Goal: Task Accomplishment & Management: Use online tool/utility

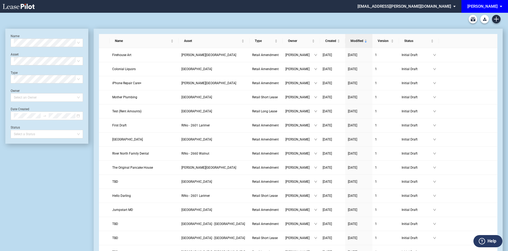
click at [491, 7] on div "[PERSON_NAME]" at bounding box center [482, 6] width 30 height 5
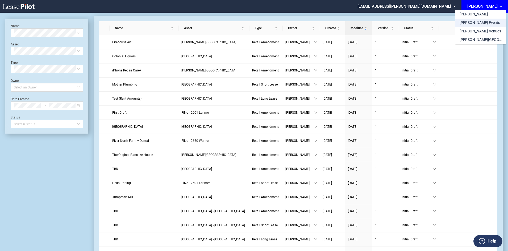
click at [485, 23] on md-option "[PERSON_NAME] Events" at bounding box center [480, 23] width 51 height 9
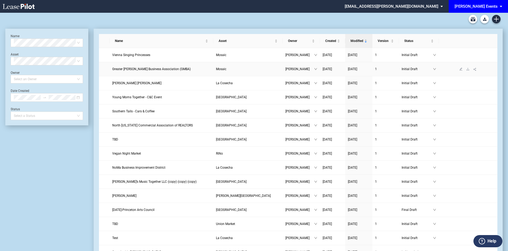
click at [162, 69] on span "Greater Merrifield Business Association (GMBA)" at bounding box center [151, 69] width 78 height 4
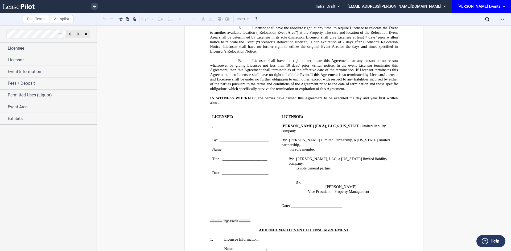
scroll to position [824, 0]
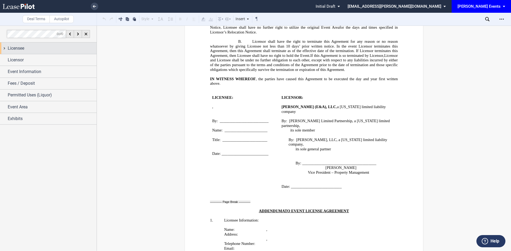
click at [14, 48] on span "Licensee" at bounding box center [16, 48] width 16 height 6
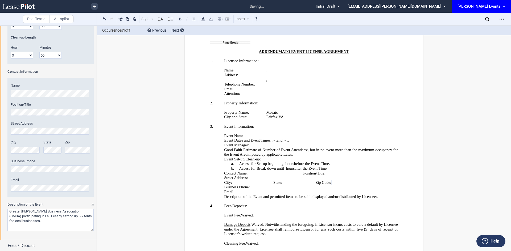
scroll to position [553, 0]
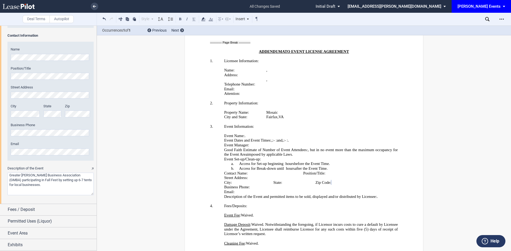
click at [42, 185] on textarea "Description of the Event" at bounding box center [50, 184] width 86 height 23
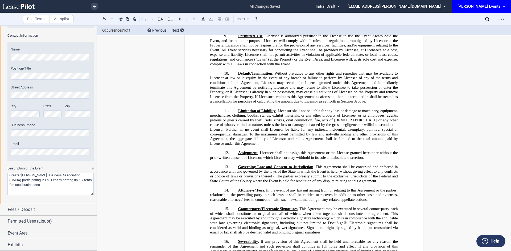
scroll to position [341, 0]
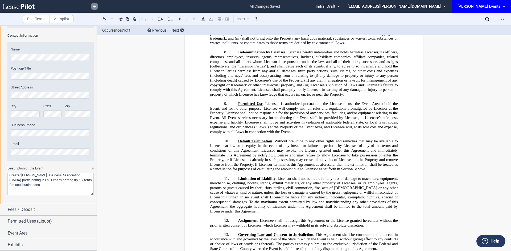
type textarea "Greater Merrifield Business Association (GMBA) participating in Fall Fest by se…"
click at [95, 7] on use at bounding box center [94, 6] width 3 height 3
